Goal: Find specific page/section: Find specific page/section

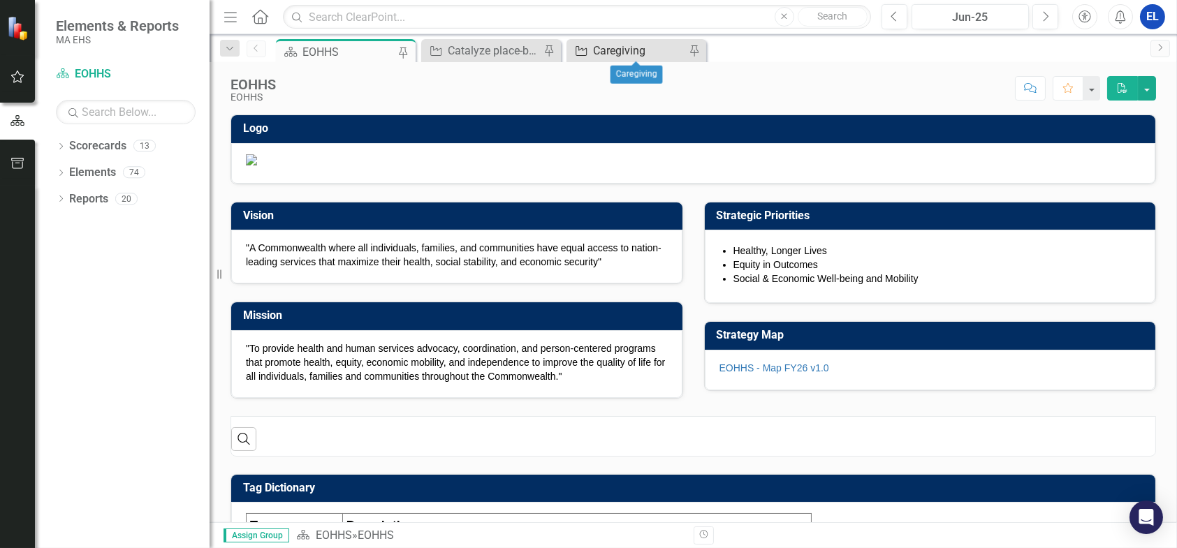
click at [627, 55] on div "Caregiving" at bounding box center [639, 50] width 92 height 17
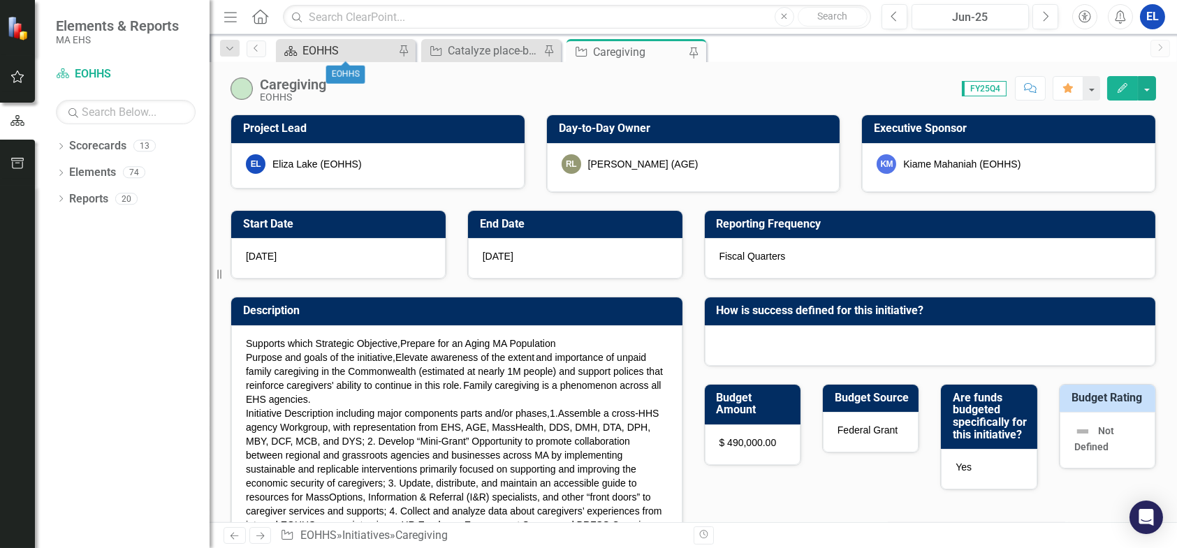
click at [369, 53] on div "EOHHS" at bounding box center [348, 50] width 92 height 17
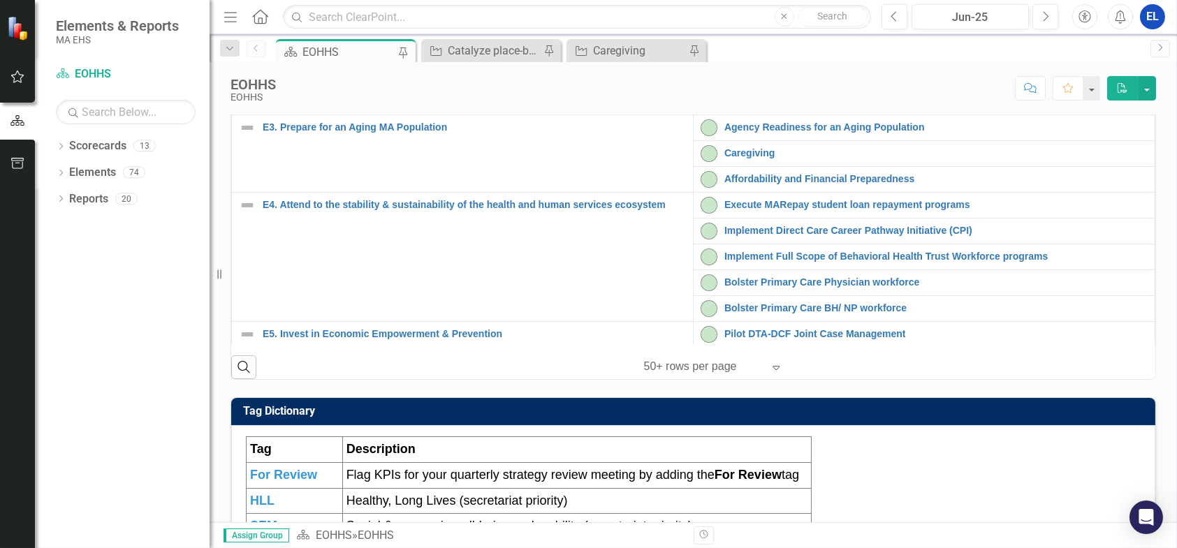
scroll to position [490, 0]
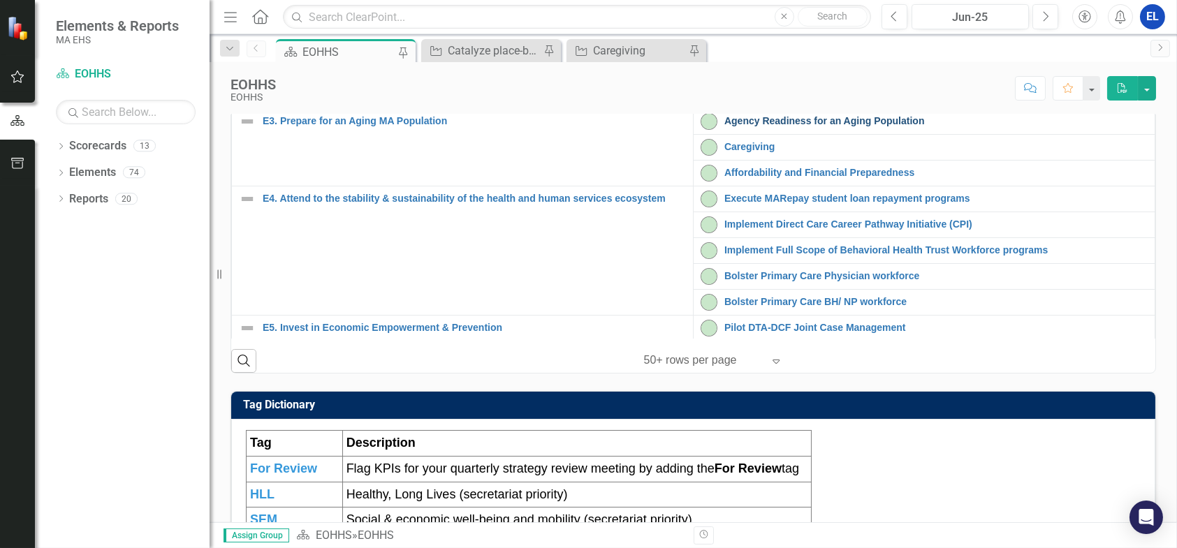
click at [742, 126] on link "Agency Readiness for an Aging Population" at bounding box center [935, 121] width 423 height 10
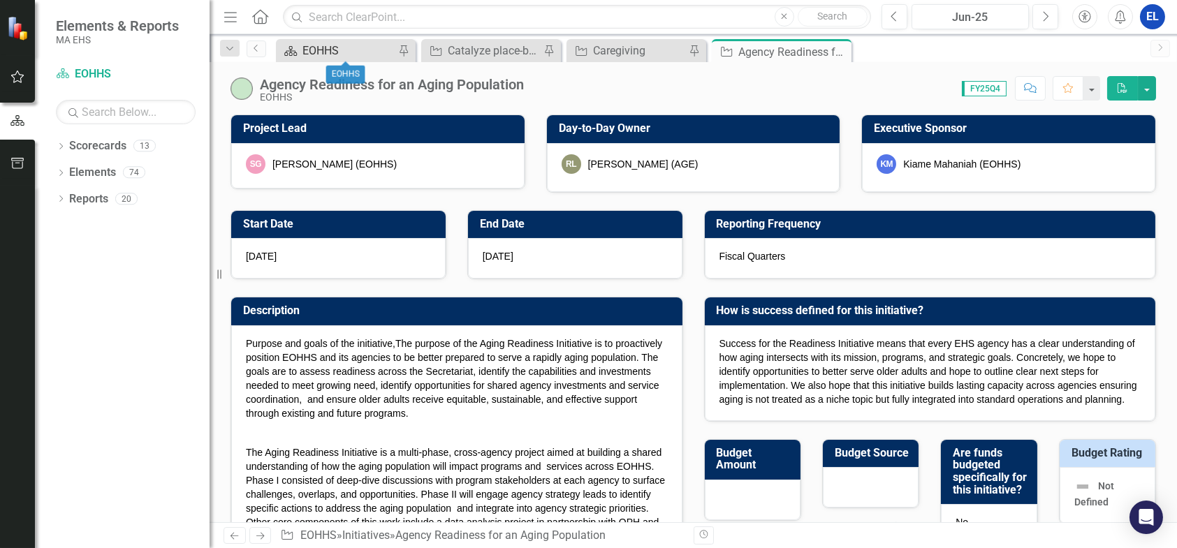
click at [334, 47] on div "EOHHS" at bounding box center [348, 50] width 92 height 17
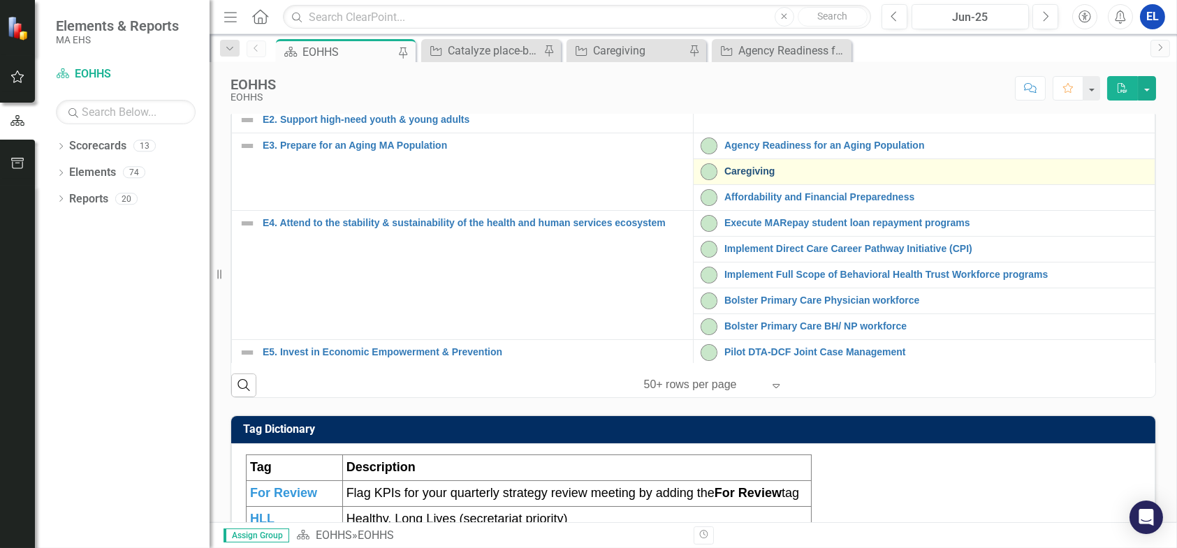
click at [743, 177] on link "Caregiving" at bounding box center [935, 171] width 423 height 10
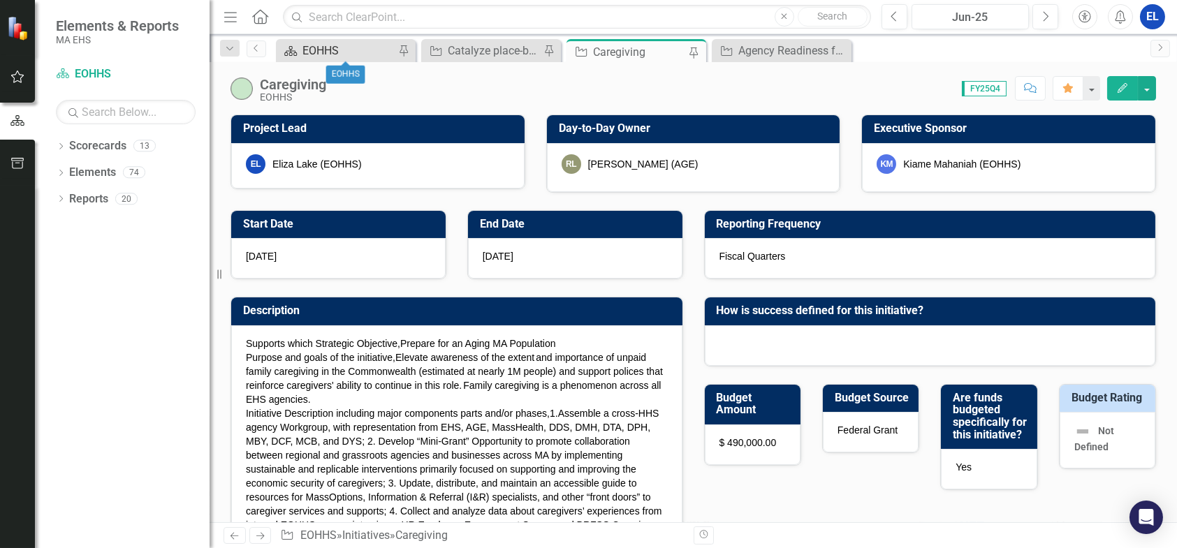
click at [362, 45] on div "EOHHS" at bounding box center [348, 50] width 92 height 17
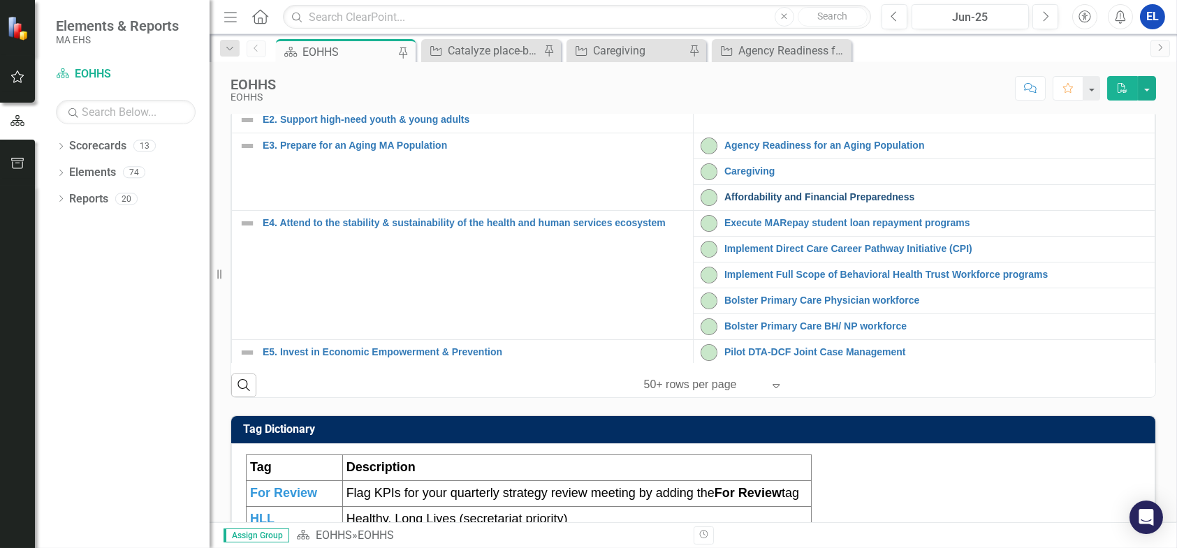
click at [740, 203] on link "Affordability and Financial Preparedness" at bounding box center [935, 197] width 423 height 10
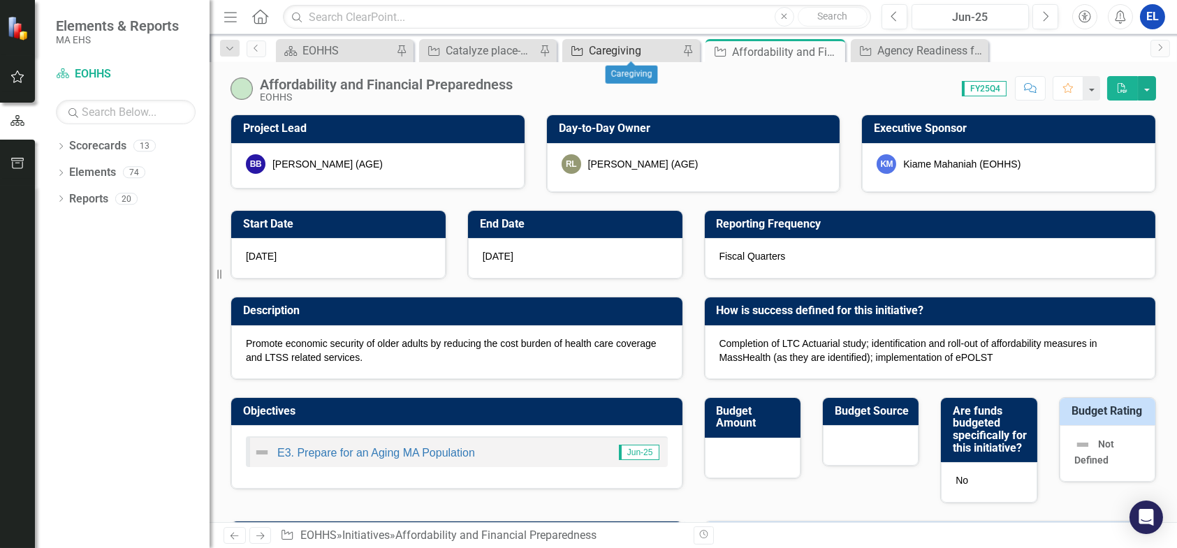
click at [637, 49] on div "Caregiving" at bounding box center [634, 50] width 90 height 17
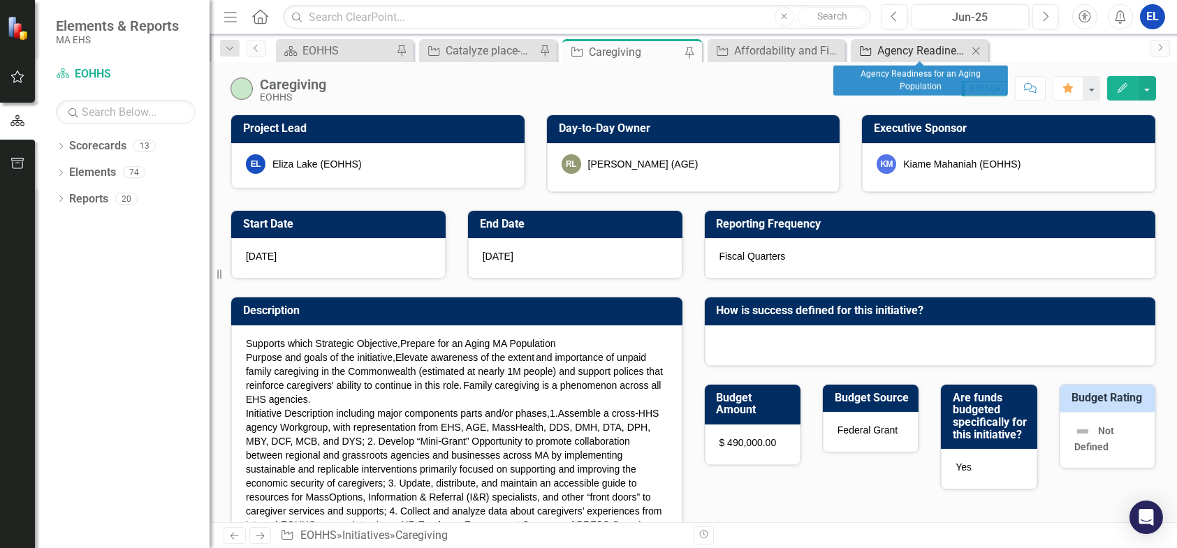
click at [888, 54] on div "Agency Readiness for an Aging Population" at bounding box center [922, 50] width 90 height 17
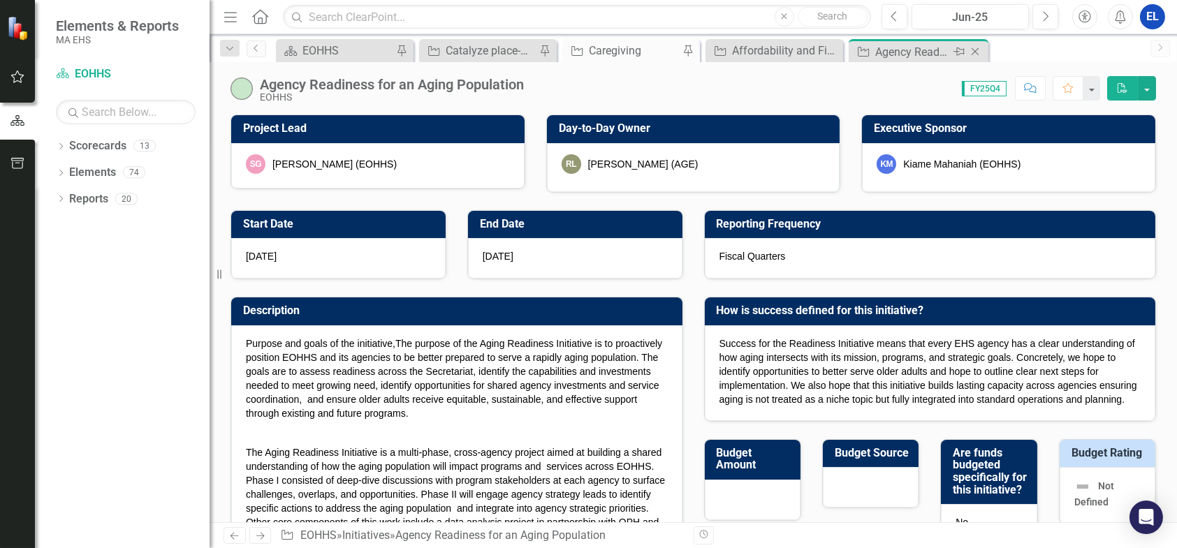
checkbox input "true"
click at [608, 48] on div "Caregiving" at bounding box center [634, 50] width 90 height 17
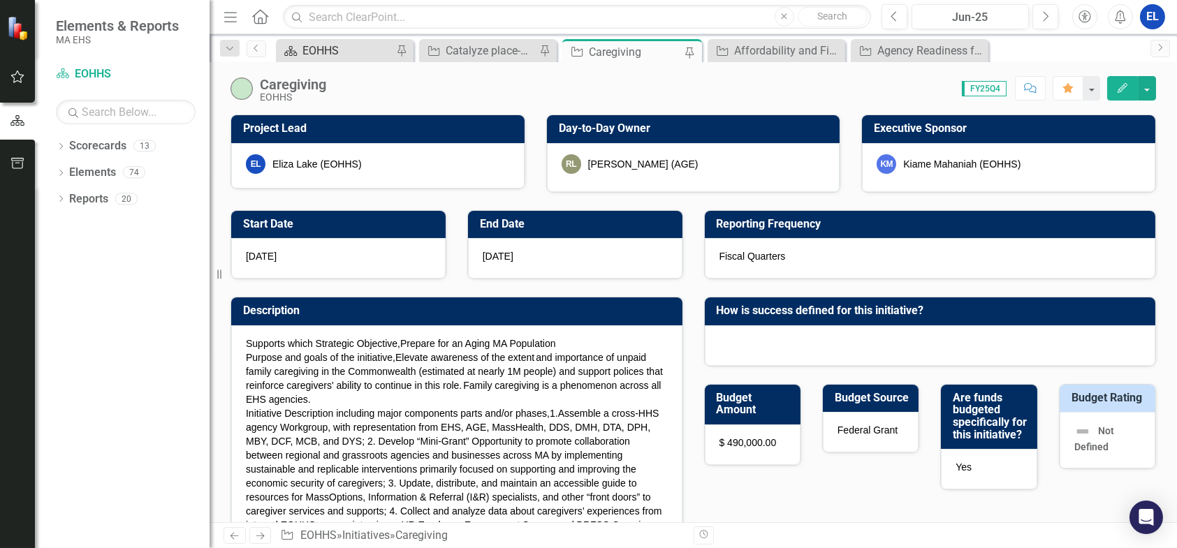
click at [332, 55] on div "EOHHS" at bounding box center [347, 50] width 90 height 17
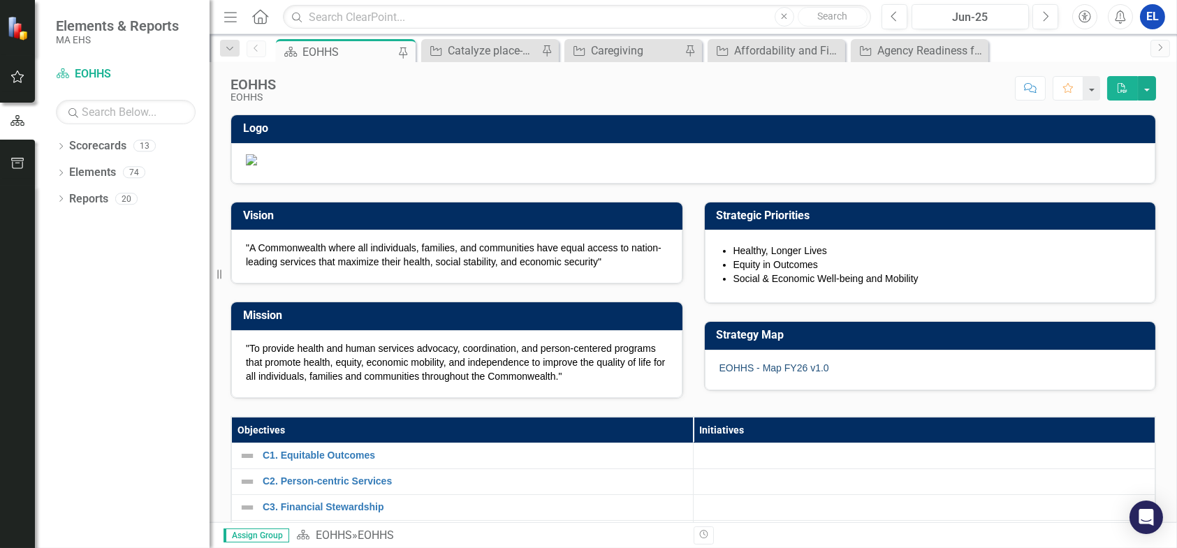
click at [784, 374] on link "EOHHS - Map FY26 v1.0" at bounding box center [774, 367] width 110 height 11
